Goal: Task Accomplishment & Management: Use online tool/utility

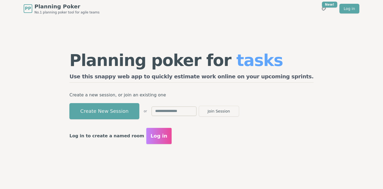
click at [197, 110] on input "text" at bounding box center [174, 111] width 45 height 10
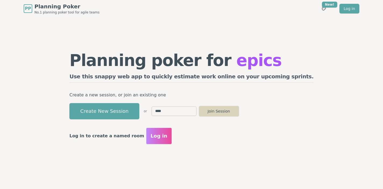
type input "****"
click at [239, 112] on button "Join Session" at bounding box center [219, 111] width 40 height 11
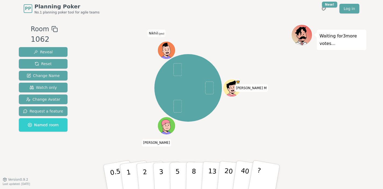
click at [162, 50] on icon at bounding box center [163, 51] width 2 height 2
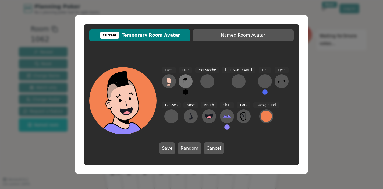
click at [190, 83] on button at bounding box center [186, 81] width 14 height 14
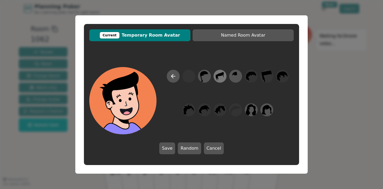
click at [221, 75] on icon at bounding box center [220, 76] width 8 height 9
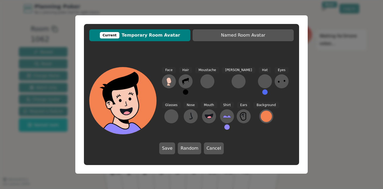
click at [191, 87] on div "Hair" at bounding box center [186, 83] width 14 height 32
click at [184, 81] on icon at bounding box center [185, 81] width 9 height 9
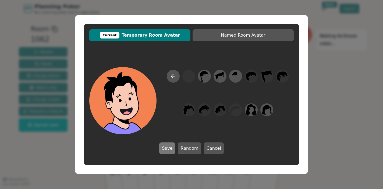
click at [170, 148] on button "Save" at bounding box center [167, 148] width 16 height 12
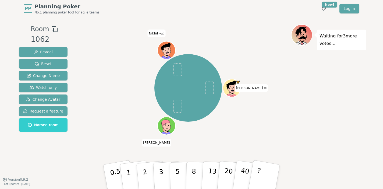
click at [165, 50] on icon at bounding box center [167, 50] width 18 height 2
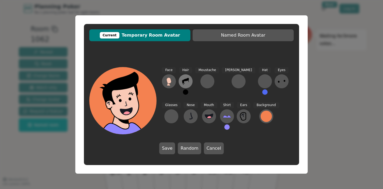
click at [190, 82] on button at bounding box center [186, 81] width 14 height 14
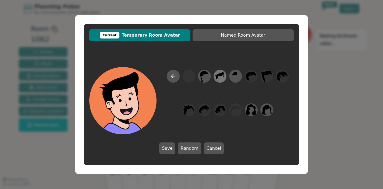
click at [221, 78] on icon at bounding box center [220, 76] width 11 height 12
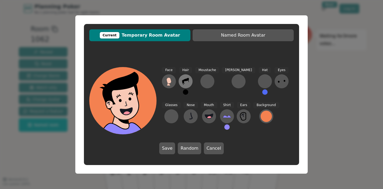
click at [185, 79] on icon at bounding box center [185, 81] width 9 height 9
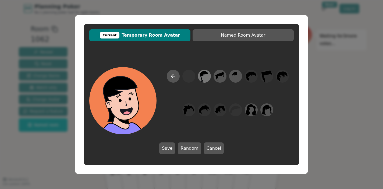
click at [202, 78] on icon at bounding box center [204, 76] width 11 height 12
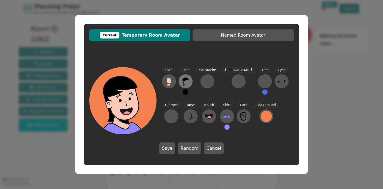
click at [190, 81] on button at bounding box center [186, 81] width 14 height 14
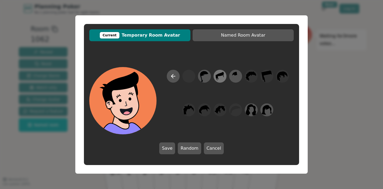
click at [223, 76] on icon at bounding box center [220, 76] width 11 height 12
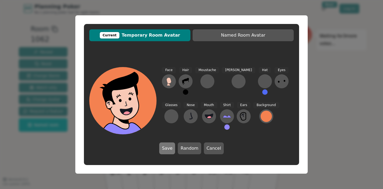
click at [170, 148] on button "Save" at bounding box center [167, 148] width 16 height 12
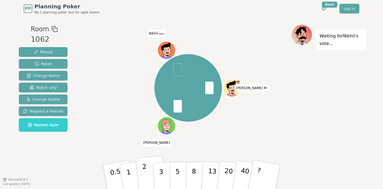
click at [144, 174] on p "2" at bounding box center [145, 177] width 7 height 29
click at [151, 170] on button "2" at bounding box center [151, 177] width 31 height 43
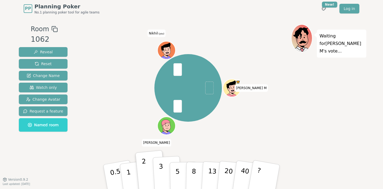
click at [161, 169] on p "3" at bounding box center [162, 177] width 6 height 29
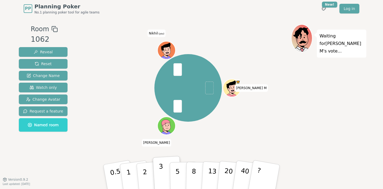
click at [161, 169] on p "3" at bounding box center [162, 177] width 6 height 29
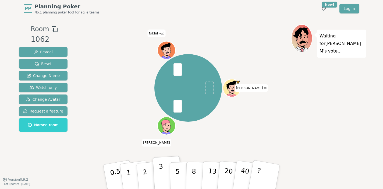
click at [161, 169] on p "3" at bounding box center [162, 177] width 6 height 29
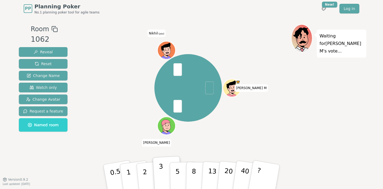
click at [161, 169] on p "3" at bounding box center [162, 177] width 6 height 29
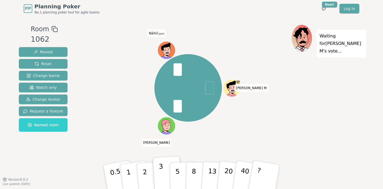
click at [161, 169] on p "3" at bounding box center [162, 177] width 6 height 29
click at [161, 156] on button "3" at bounding box center [167, 177] width 29 height 42
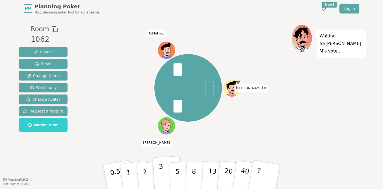
click at [161, 156] on button "3" at bounding box center [167, 177] width 29 height 42
click at [161, 156] on div "Room 1062 Reveal Reset Change Name Watch only Change Avatar Request a feature N…" at bounding box center [192, 98] width 350 height 148
click at [161, 156] on button "3" at bounding box center [167, 177] width 29 height 42
drag, startPoint x: 161, startPoint y: 156, endPoint x: 171, endPoint y: 61, distance: 96.1
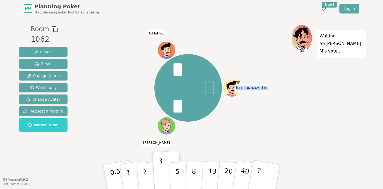
click at [170, 61] on div "[PERSON_NAME] M [PERSON_NAME] (you)" at bounding box center [188, 98] width 206 height 148
click at [175, 70] on span at bounding box center [178, 69] width 8 height 13
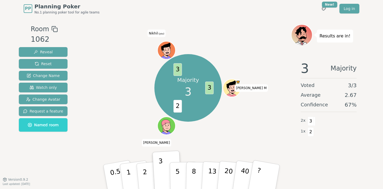
click at [215, 123] on div "Majority 3 3 2 3 [PERSON_NAME] M [PERSON_NAME] (you)" at bounding box center [188, 88] width 206 height 108
